Goal: Task Accomplishment & Management: Use online tool/utility

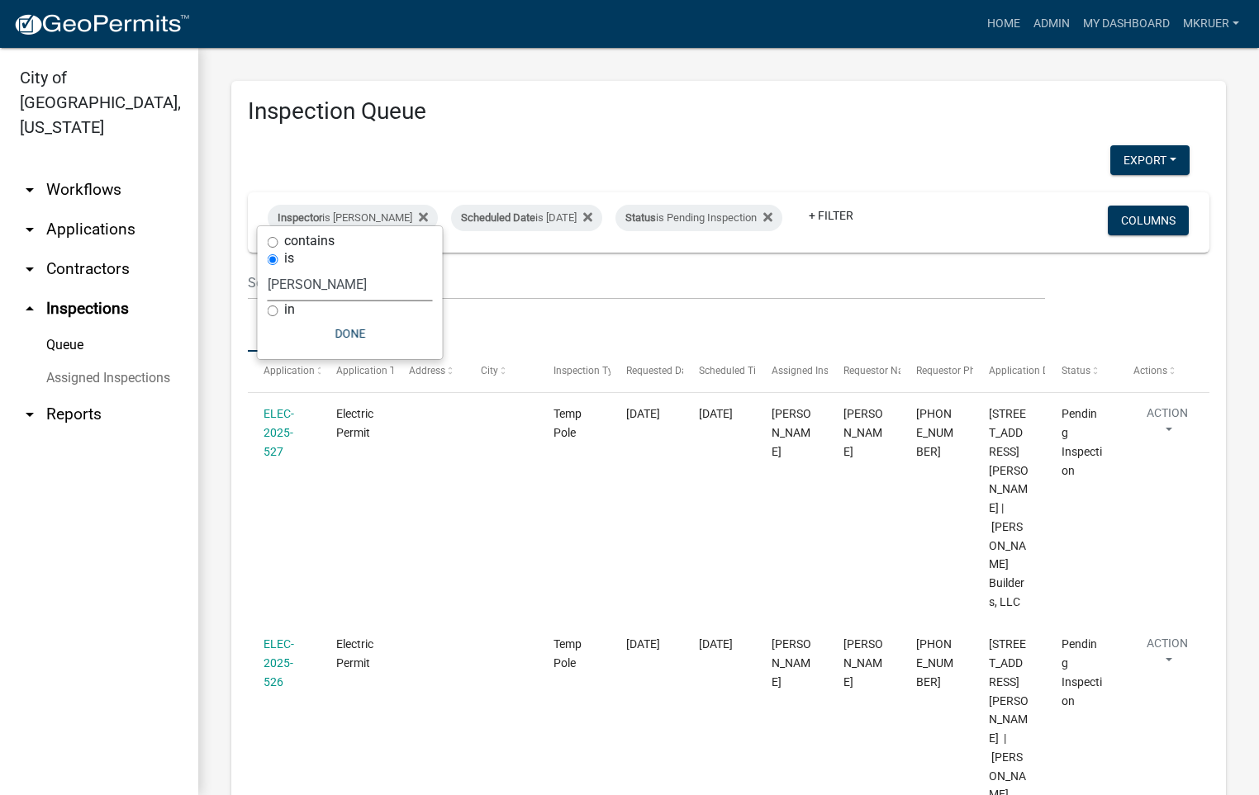
click at [338, 286] on select "Select an option None [PERSON_NAME] [PERSON_NAME] [PERSON_NAME] [PERSON_NAME] […" at bounding box center [350, 285] width 165 height 34
select select "fdb3bcc6-ce93-4663-8a18-5c08884dd177"
click at [268, 268] on select "Select an option None [PERSON_NAME] [PERSON_NAME] [PERSON_NAME] [PERSON_NAME] […" at bounding box center [350, 285] width 165 height 34
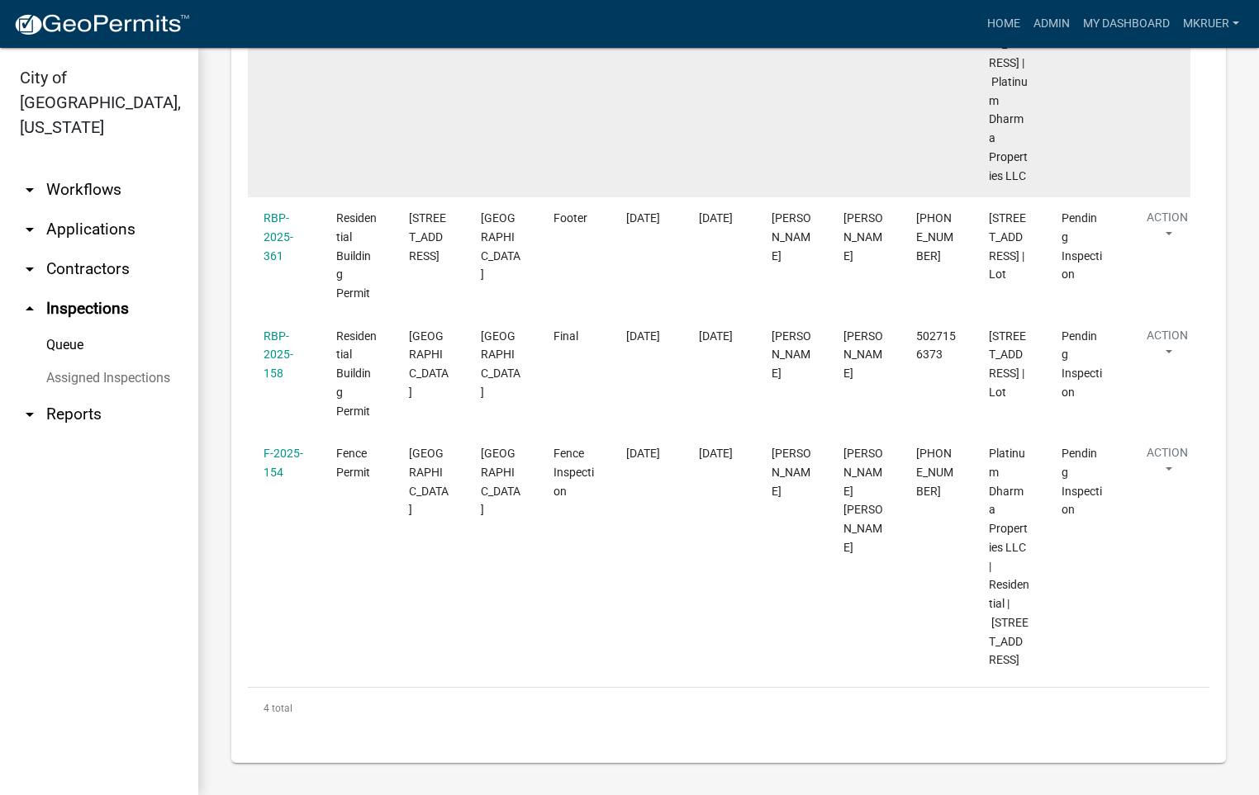
scroll to position [458, 0]
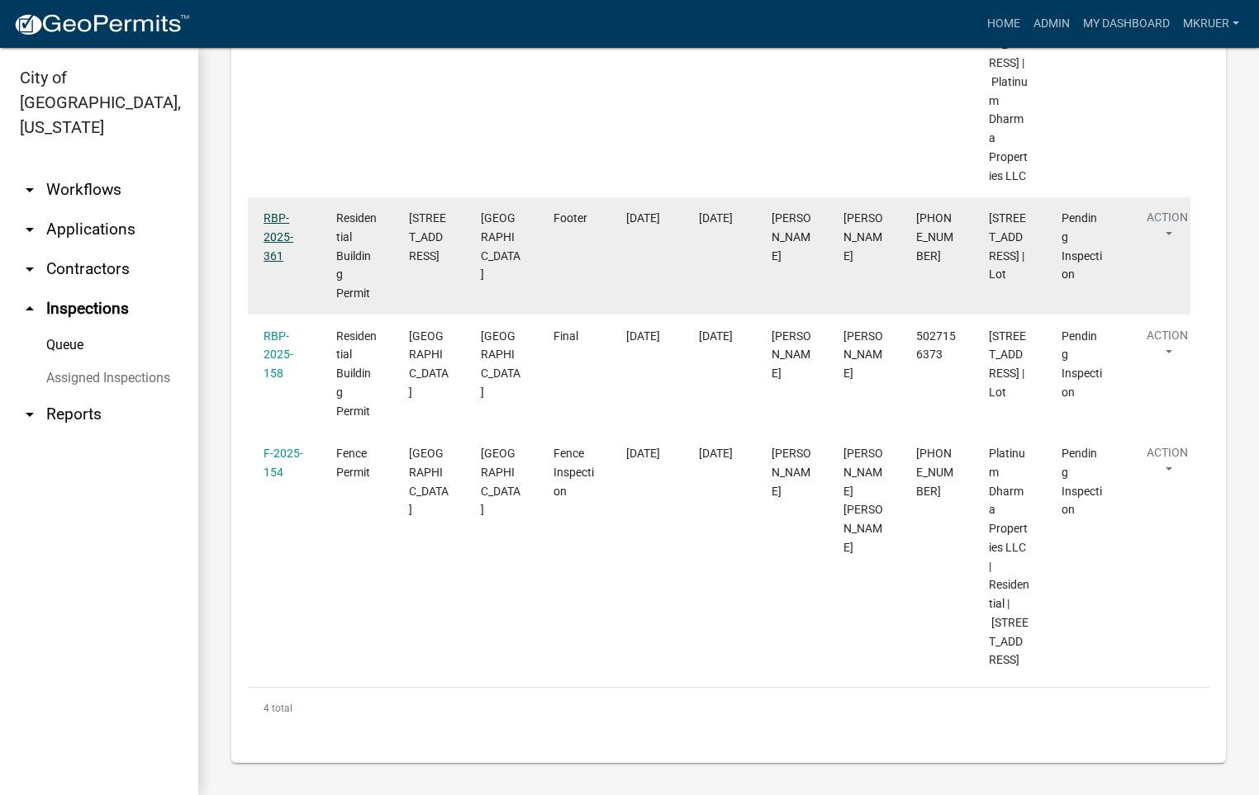
click at [270, 223] on link "RBP-2025-361" at bounding box center [279, 236] width 30 height 51
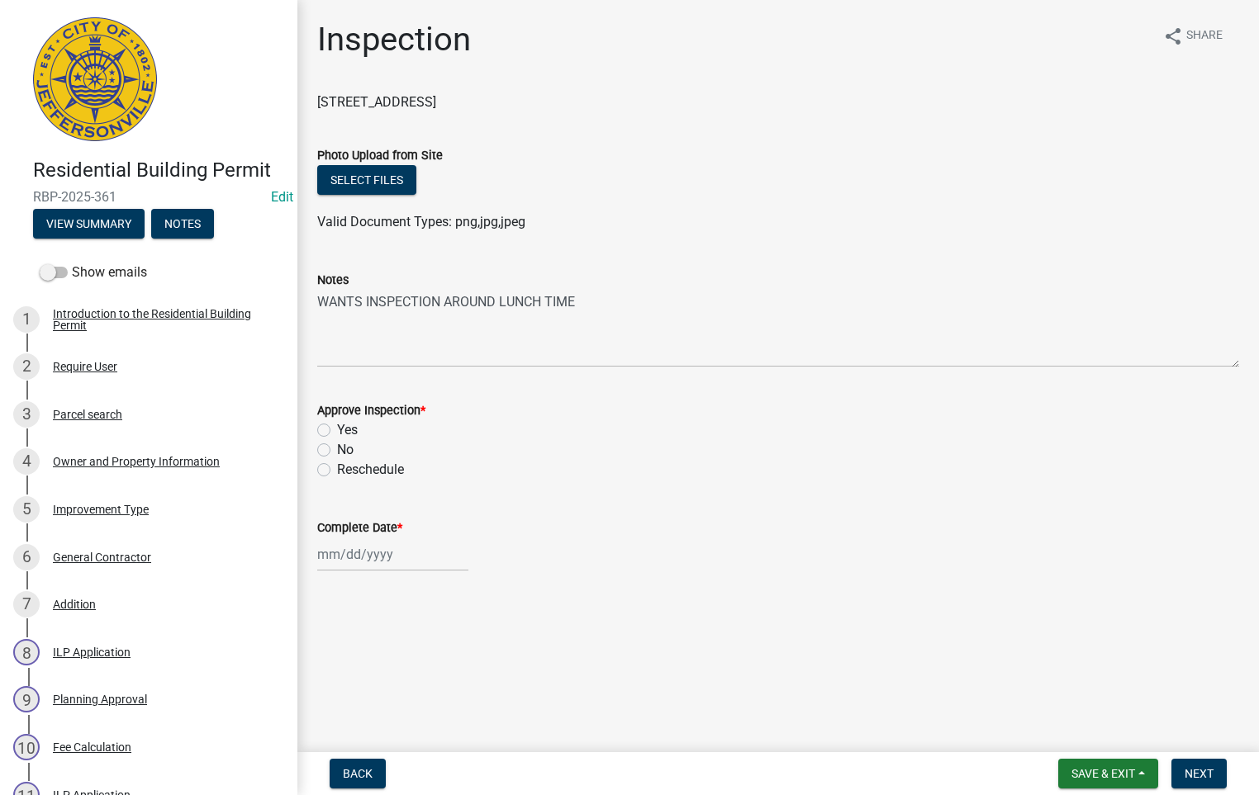
click at [337, 434] on label "Yes" at bounding box center [347, 430] width 21 height 20
click at [337, 431] on input "Yes" at bounding box center [342, 425] width 11 height 11
radio input "true"
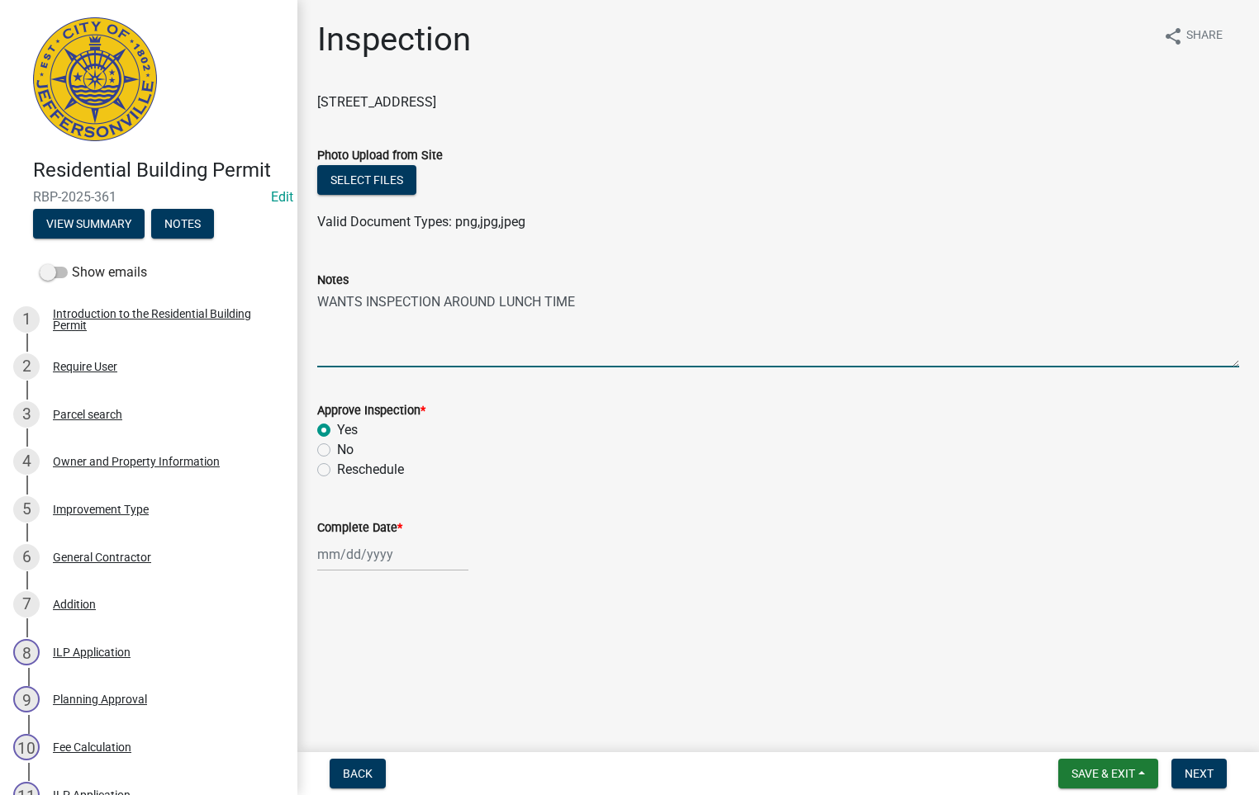
click at [610, 296] on textarea "WANTS INSPECTION AROUND LUNCH TIME" at bounding box center [778, 329] width 922 height 78
type textarea "WANTS INSPECTION AROUND LUNCH TIme CONTRACTOR TOLD TO REMOVE ROOTS FROM FOOTING"
select select "10"
select select "2025"
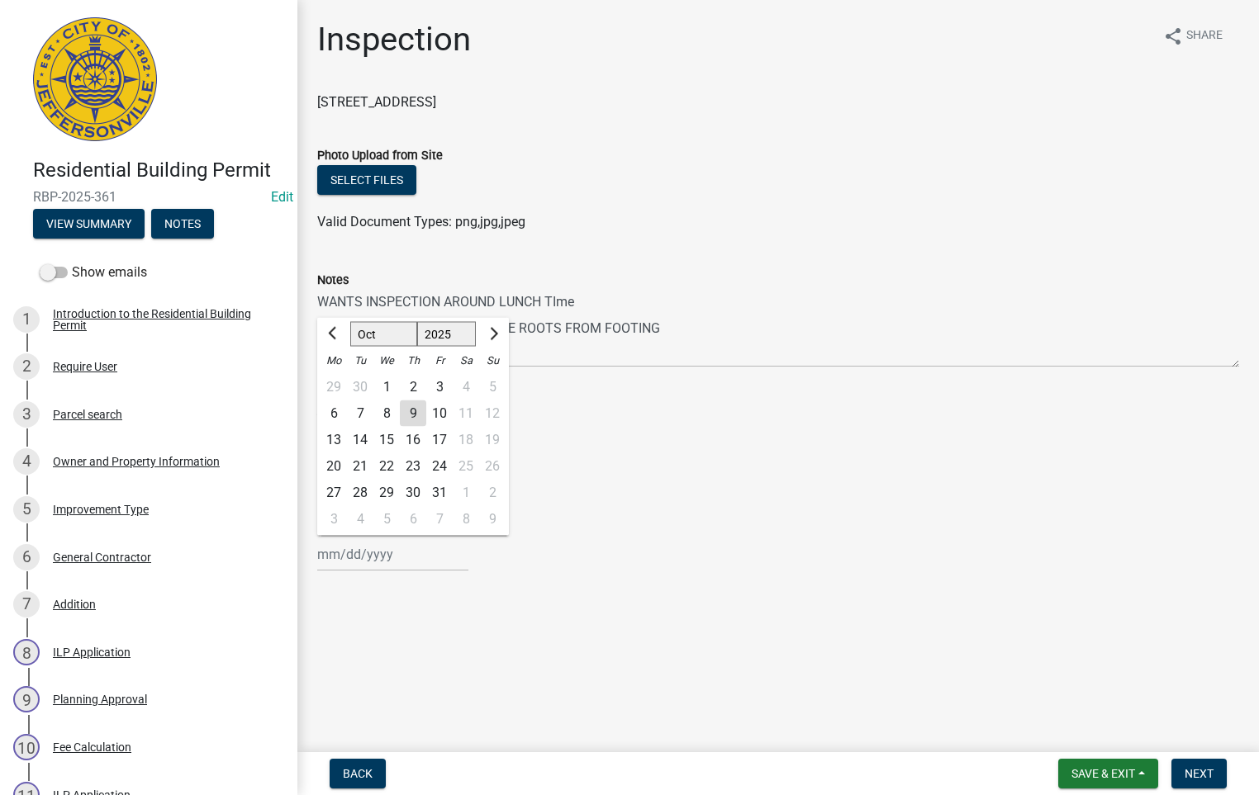
click at [387, 555] on div "[PERSON_NAME] Feb Mar Apr [PERSON_NAME][DATE] Oct Nov [DATE] 1526 1527 1528 152…" at bounding box center [392, 555] width 151 height 34
click at [407, 407] on div "9" at bounding box center [413, 414] width 26 height 26
type input "[DATE]"
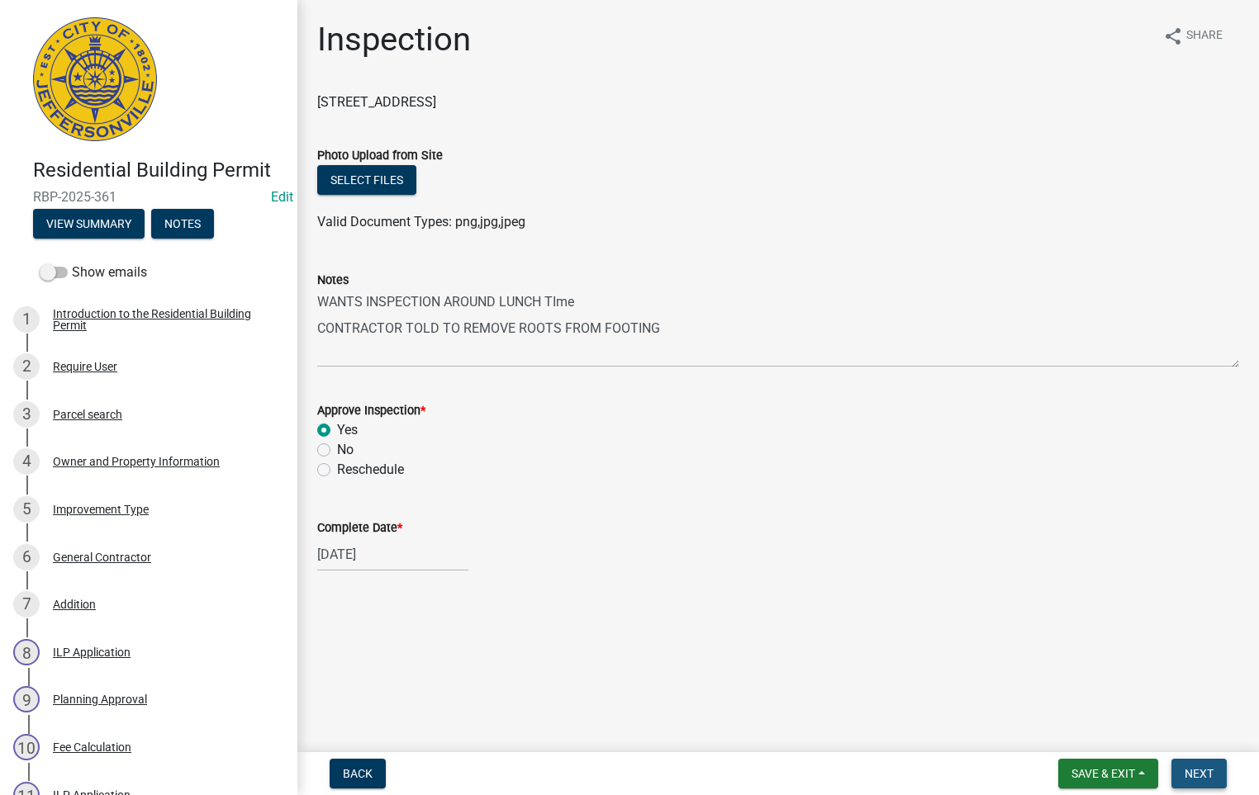
click at [1195, 771] on span "Next" at bounding box center [1199, 773] width 29 height 13
